Goal: Task Accomplishment & Management: Manage account settings

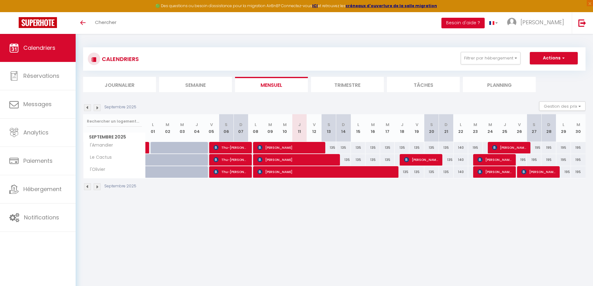
click at [480, 21] on button "Besoin d'aide ?" at bounding box center [462, 23] width 43 height 11
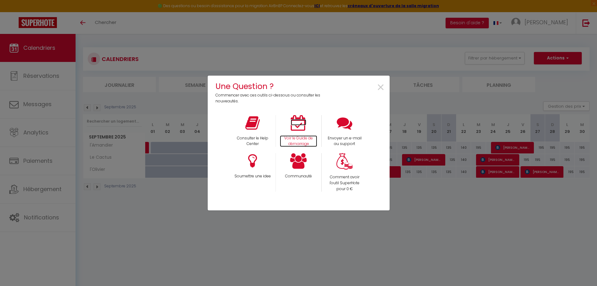
click at [305, 129] on icon at bounding box center [299, 123] width 16 height 16
click at [382, 87] on span "×" at bounding box center [381, 88] width 8 height 20
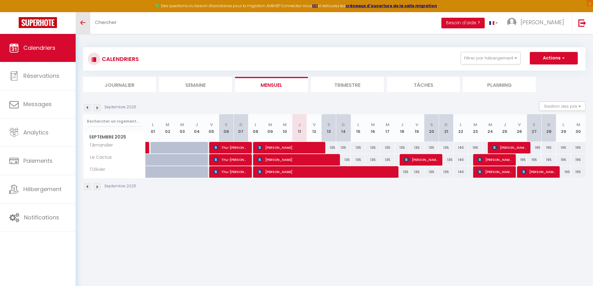
click at [81, 26] on link "Toggle menubar" at bounding box center [83, 23] width 15 height 22
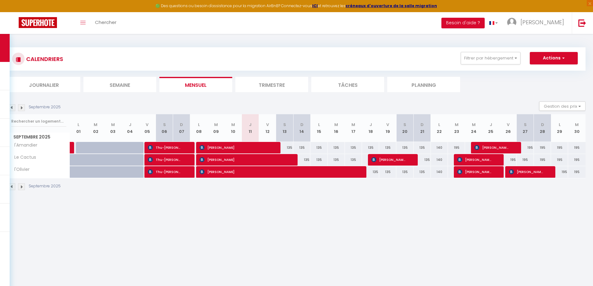
click at [12, 109] on img at bounding box center [11, 107] width 7 height 7
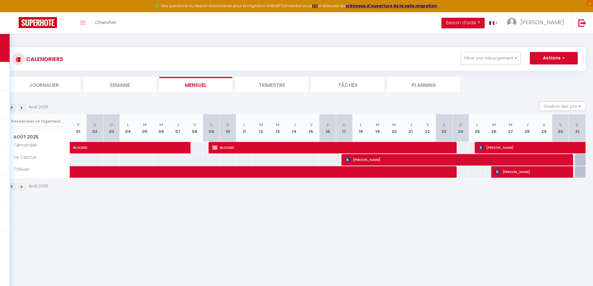
click at [12, 109] on img at bounding box center [11, 107] width 7 height 7
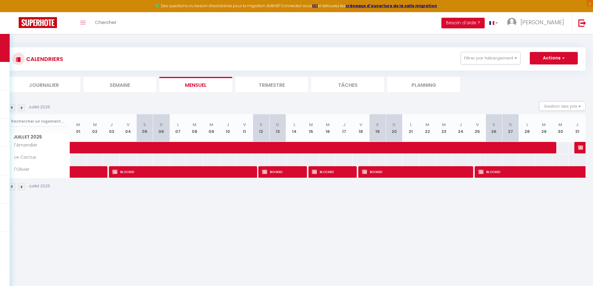
click at [12, 109] on img at bounding box center [11, 107] width 7 height 7
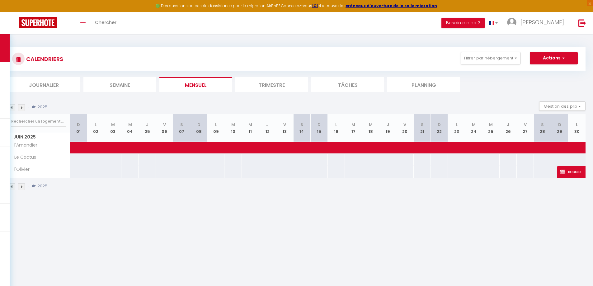
click at [12, 109] on img at bounding box center [11, 107] width 7 height 7
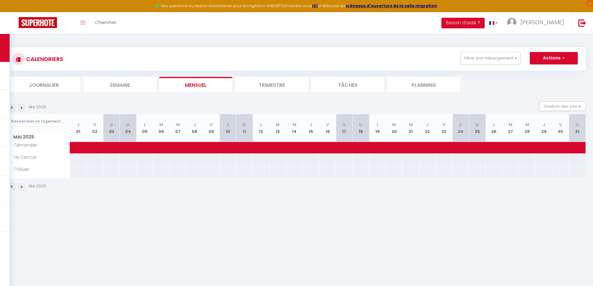
click at [12, 109] on img at bounding box center [11, 107] width 7 height 7
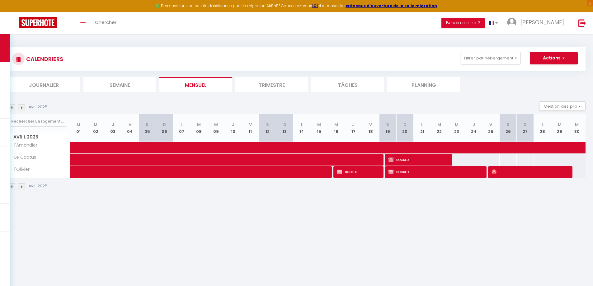
click at [12, 109] on img at bounding box center [11, 107] width 7 height 7
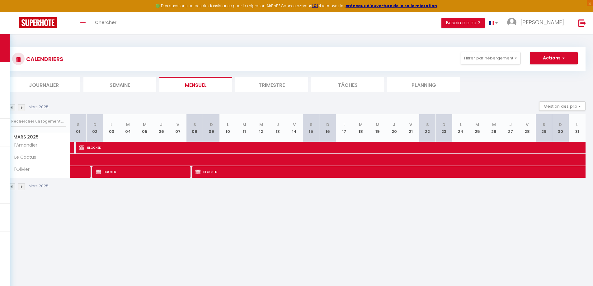
click at [12, 109] on img at bounding box center [11, 107] width 7 height 7
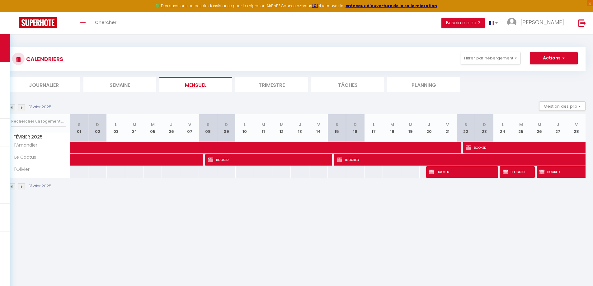
click at [12, 109] on img at bounding box center [11, 107] width 7 height 7
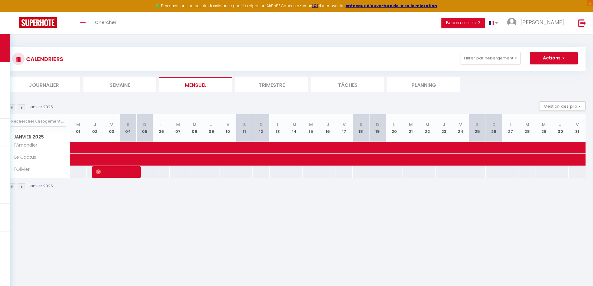
click at [12, 109] on img at bounding box center [11, 107] width 7 height 7
select select
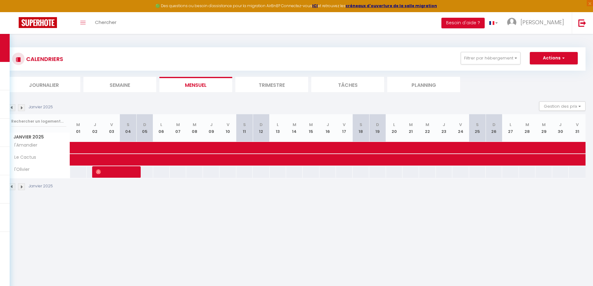
select select
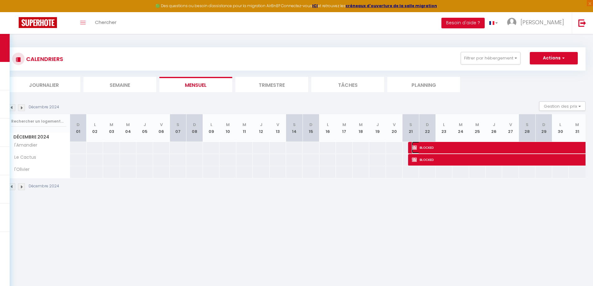
select select "OK"
select select "KO"
select select "0"
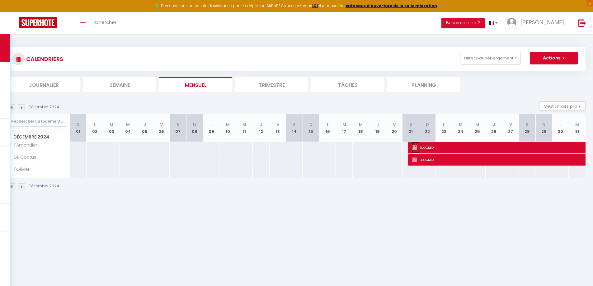
select select "1"
select select
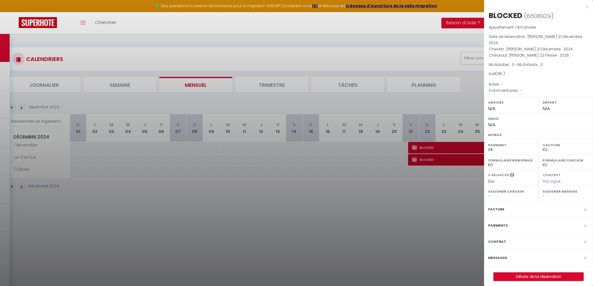
click at [435, 148] on div at bounding box center [296, 143] width 593 height 286
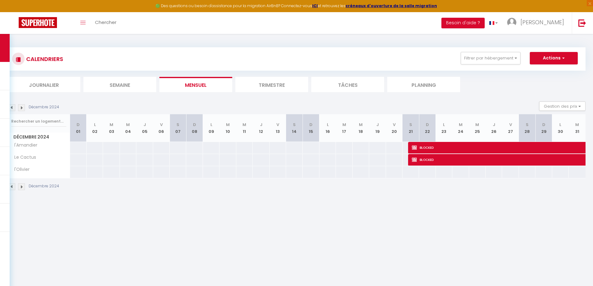
click at [280, 84] on li "Trimestre" at bounding box center [271, 84] width 73 height 15
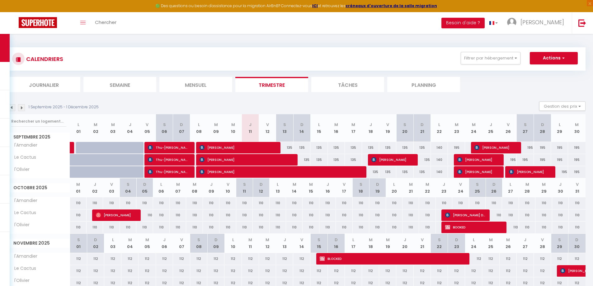
click at [12, 108] on img at bounding box center [11, 107] width 7 height 7
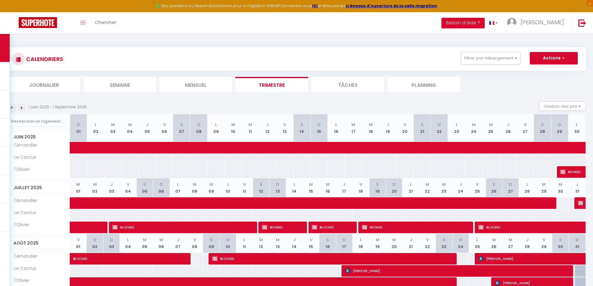
scroll to position [34, 0]
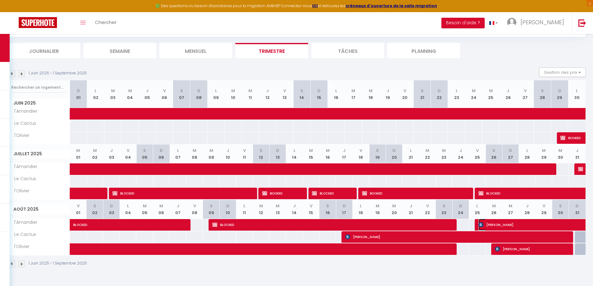
click at [511, 227] on span "[PERSON_NAME]" at bounding box center [528, 225] width 100 height 12
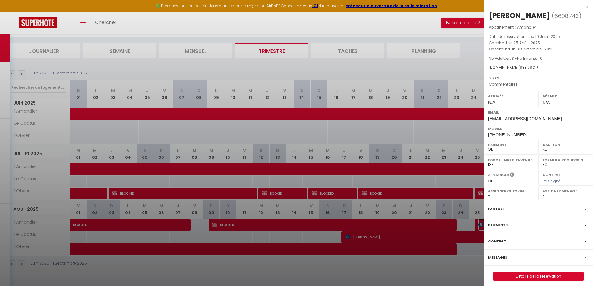
select select "OK"
drag, startPoint x: 532, startPoint y: 18, endPoint x: 489, endPoint y: 19, distance: 42.9
click at [489, 19] on div "[PERSON_NAME]" at bounding box center [519, 16] width 61 height 10
copy div "[PERSON_NAME]"
click at [585, 6] on div "x" at bounding box center [536, 6] width 104 height 7
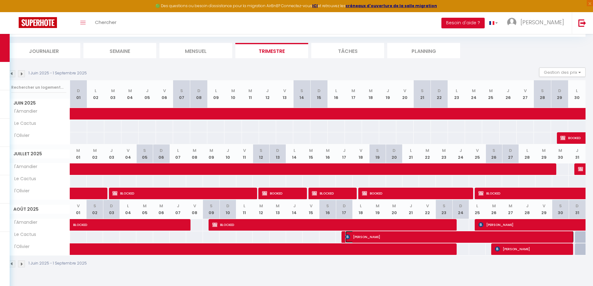
click at [384, 237] on span "[PERSON_NAME]" at bounding box center [459, 237] width 228 height 12
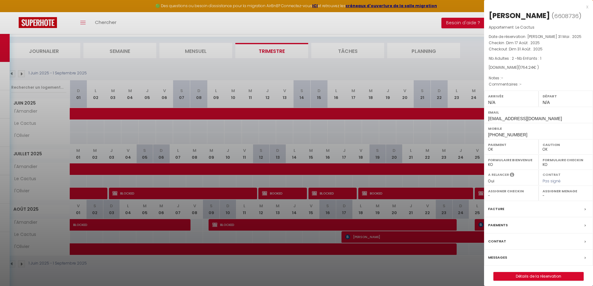
drag, startPoint x: 553, startPoint y: 16, endPoint x: 489, endPoint y: 16, distance: 63.5
click at [489, 16] on h2 "[PERSON_NAME] ( 6608736 )" at bounding box center [539, 16] width 100 height 11
copy h2 "[PERSON_NAME]"
click at [389, 269] on div at bounding box center [296, 143] width 593 height 286
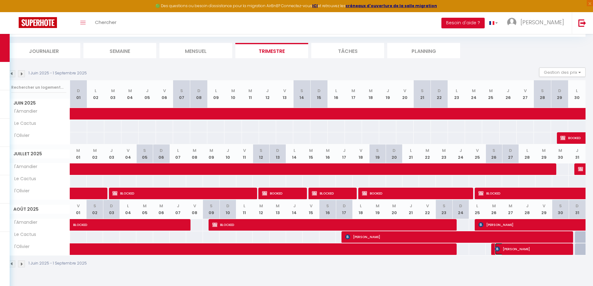
click at [514, 247] on span "[PERSON_NAME]" at bounding box center [532, 249] width 74 height 12
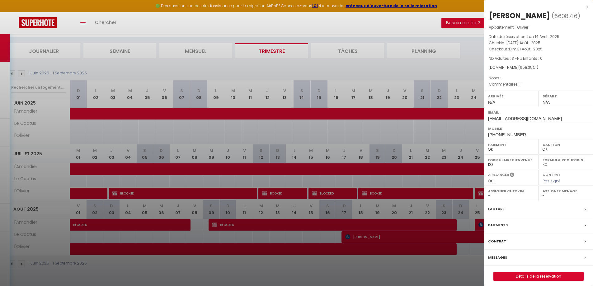
drag, startPoint x: 545, startPoint y: 15, endPoint x: 490, endPoint y: 15, distance: 55.7
click at [490, 15] on div "[PERSON_NAME]" at bounding box center [519, 16] width 61 height 10
copy div "[PERSON_NAME]"
click at [586, 7] on div "x" at bounding box center [536, 6] width 104 height 7
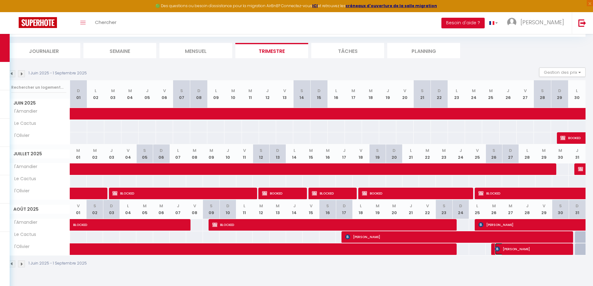
click at [504, 249] on span "[PERSON_NAME]" at bounding box center [532, 249] width 74 height 12
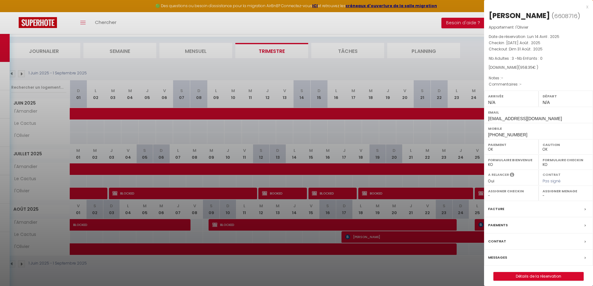
click at [504, 250] on div "Messages" at bounding box center [538, 258] width 109 height 16
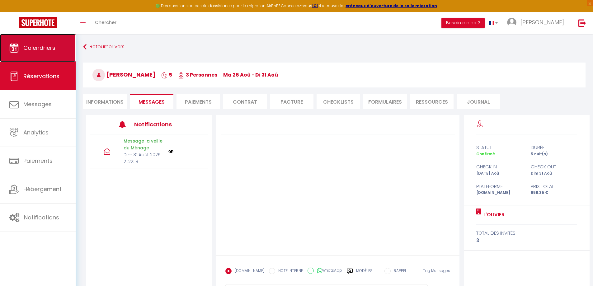
click at [39, 43] on link "Calendriers" at bounding box center [38, 48] width 76 height 28
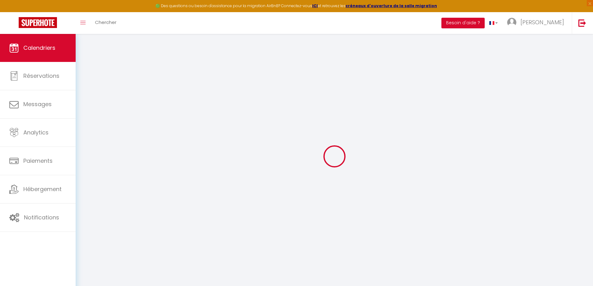
select select
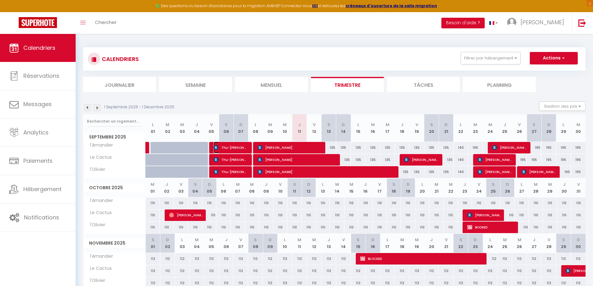
click at [236, 150] on span "Thu-[PERSON_NAME]" at bounding box center [230, 148] width 34 height 12
select select "OK"
select select "0"
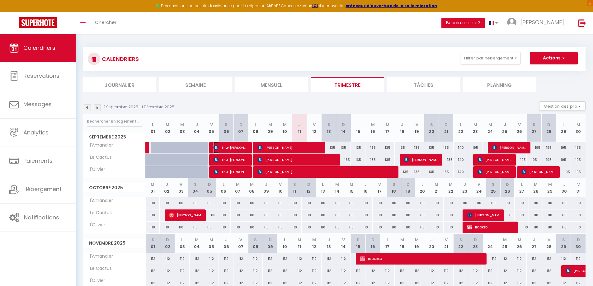
select select "1"
select select
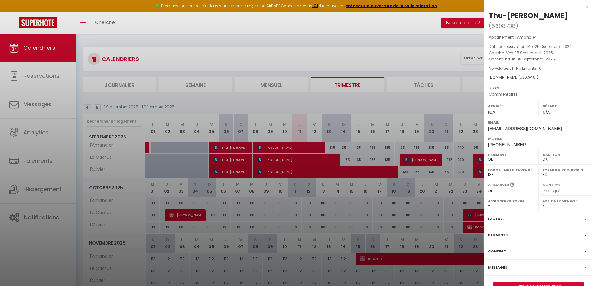
click at [233, 157] on div at bounding box center [296, 143] width 593 height 286
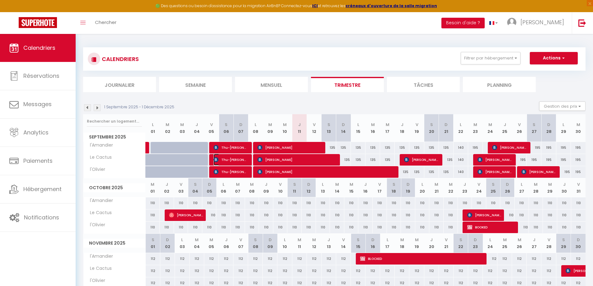
click at [233, 158] on span "Thu-[PERSON_NAME]" at bounding box center [230, 160] width 34 height 12
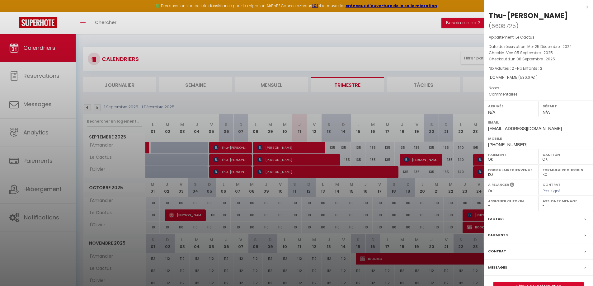
click at [233, 175] on div at bounding box center [296, 143] width 593 height 286
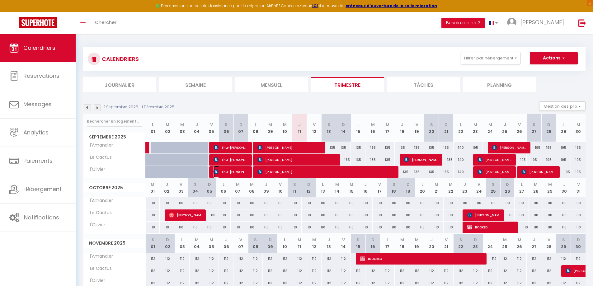
click at [233, 175] on span "Thu-[PERSON_NAME]" at bounding box center [230, 172] width 34 height 12
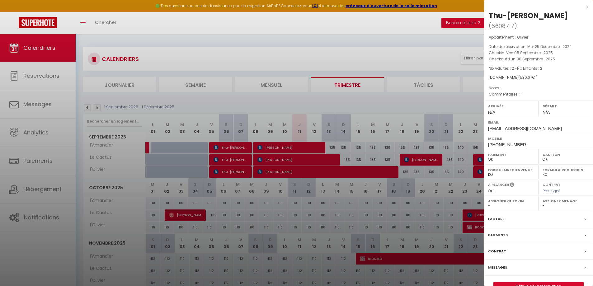
drag, startPoint x: 552, startPoint y: 15, endPoint x: 488, endPoint y: 13, distance: 64.4
click at [488, 13] on div "Thu-[PERSON_NAME] ( 6608717 ) Appartement : l'Olivier Date de réservation : Mer…" at bounding box center [538, 151] width 109 height 280
copy h2 "Thu-[PERSON_NAME]"
click at [585, 8] on div "x" at bounding box center [536, 6] width 104 height 7
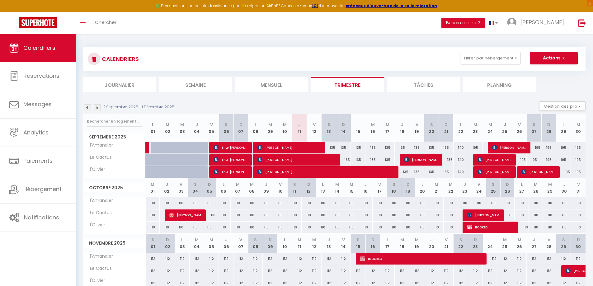
click at [88, 108] on img at bounding box center [87, 107] width 7 height 7
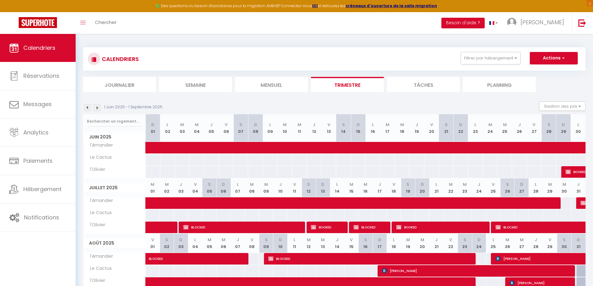
click at [285, 87] on li "Mensuel" at bounding box center [271, 84] width 73 height 15
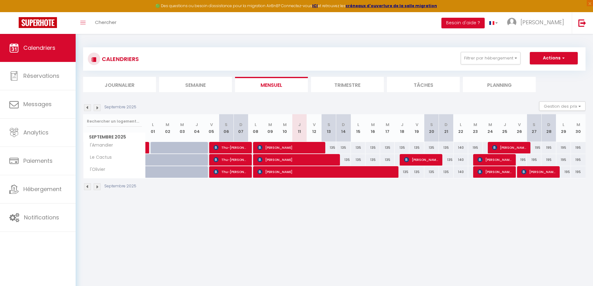
click at [88, 107] on img at bounding box center [87, 107] width 7 height 7
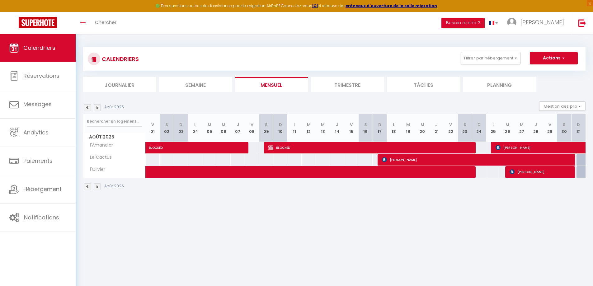
click at [98, 108] on img at bounding box center [97, 107] width 7 height 7
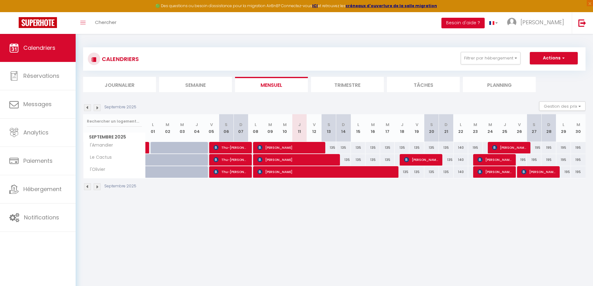
click at [483, 25] on button "Besoin d'aide ?" at bounding box center [462, 23] width 43 height 11
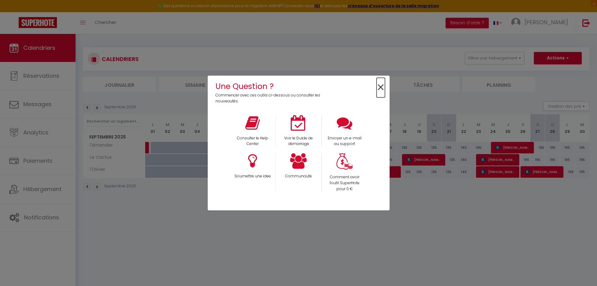
click at [384, 90] on span "×" at bounding box center [381, 88] width 8 height 20
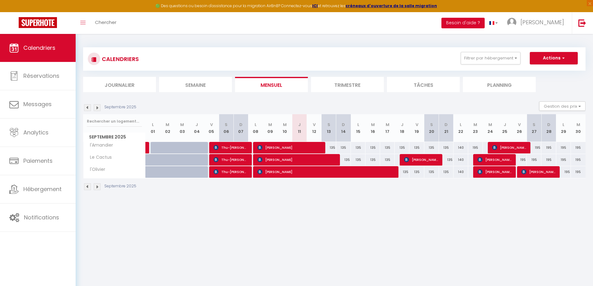
click at [475, 27] on button "Besoin d'aide ?" at bounding box center [462, 23] width 43 height 11
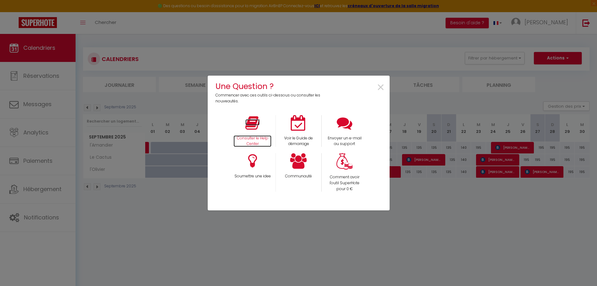
click at [242, 141] on p "Consulter le Help Center" at bounding box center [253, 141] width 38 height 12
click at [379, 84] on span "×" at bounding box center [381, 88] width 8 height 20
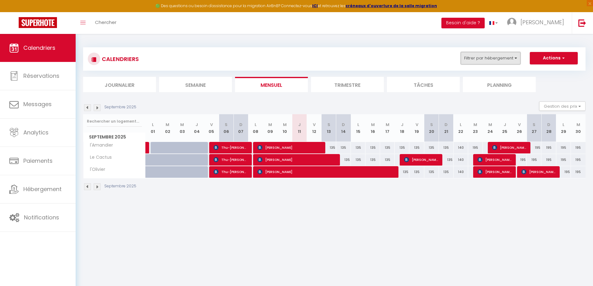
click at [490, 57] on button "Filtrer par hébergement" at bounding box center [491, 58] width 60 height 12
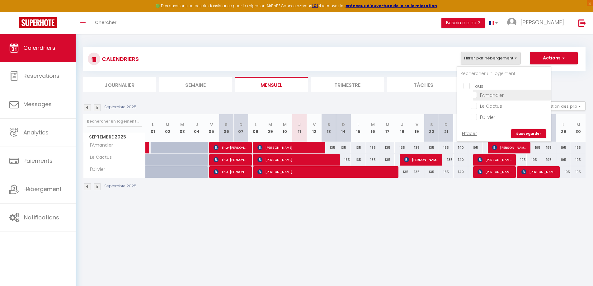
click at [473, 95] on input "l'Amandier" at bounding box center [509, 94] width 78 height 6
checkbox input "true"
checkbox input "false"
click at [473, 95] on input "l'Amandier" at bounding box center [509, 94] width 78 height 6
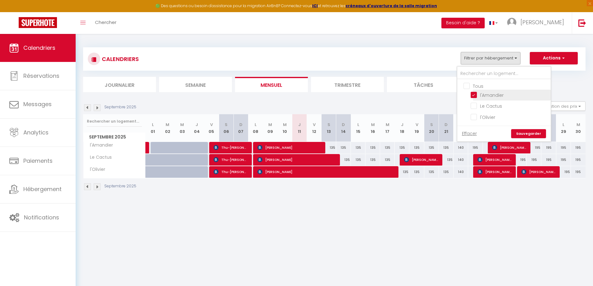
checkbox input "false"
click at [443, 61] on div "CALENDRIERS Filtrer par hébergement Tous l'Amandier Le Cactus l'Olivier Effacer…" at bounding box center [334, 59] width 493 height 14
